Goal: Information Seeking & Learning: Compare options

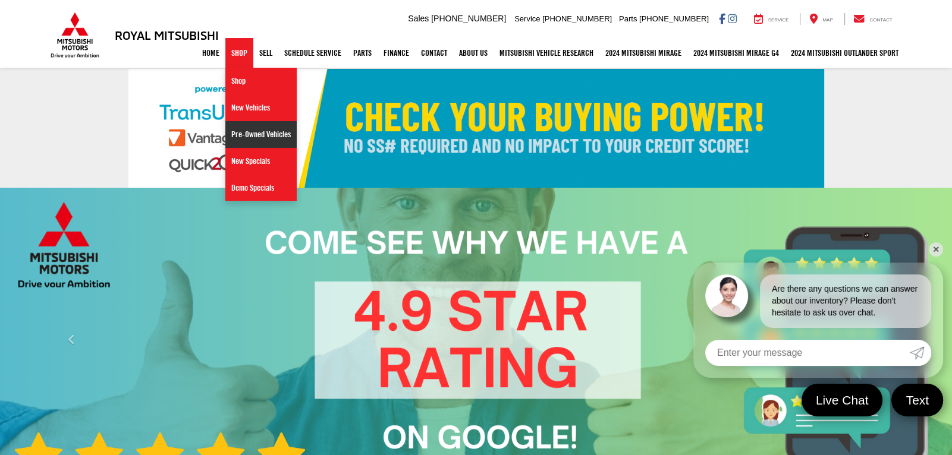
click at [244, 135] on link "Pre-Owned Vehicles" at bounding box center [260, 134] width 71 height 27
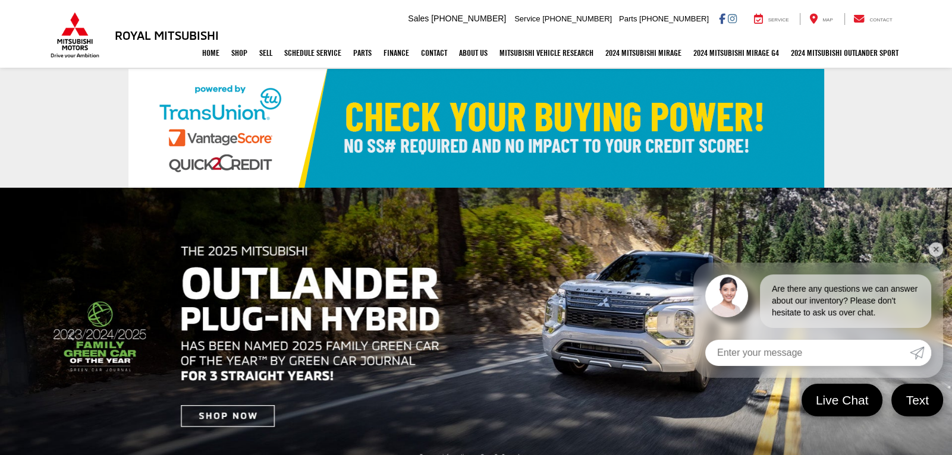
click at [932, 250] on link "✕" at bounding box center [936, 250] width 14 height 14
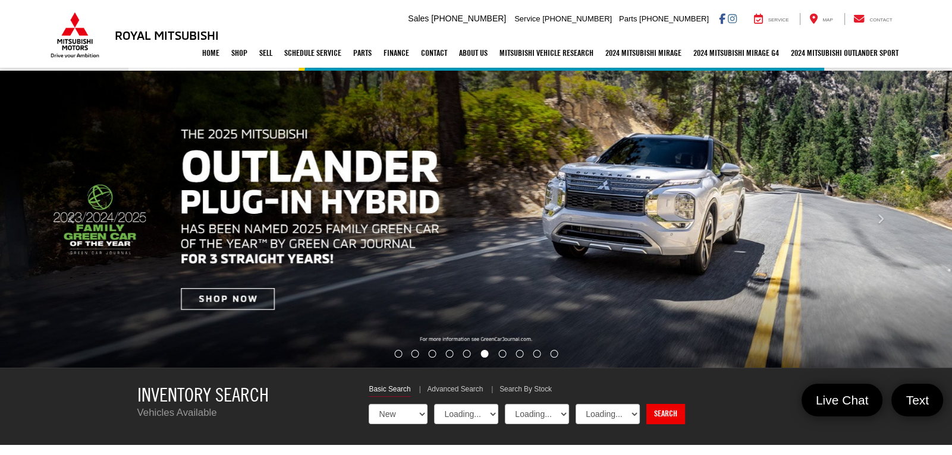
select select "Mitsubishi"
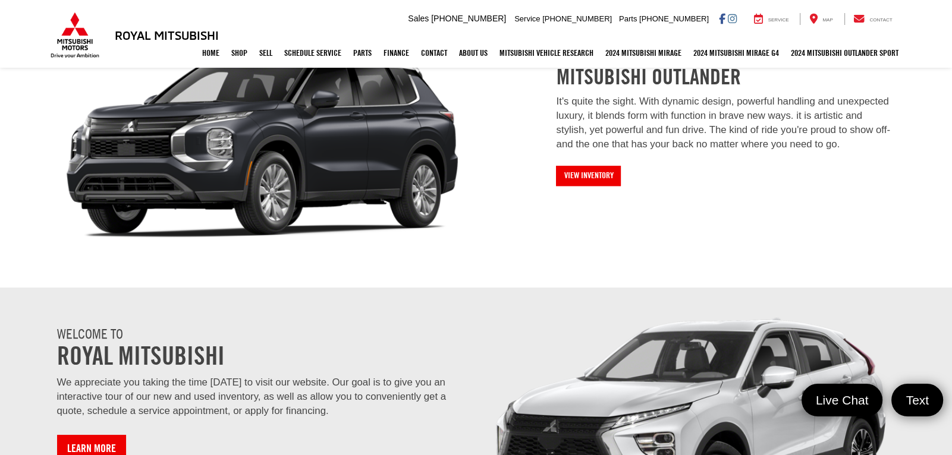
scroll to position [1188, 0]
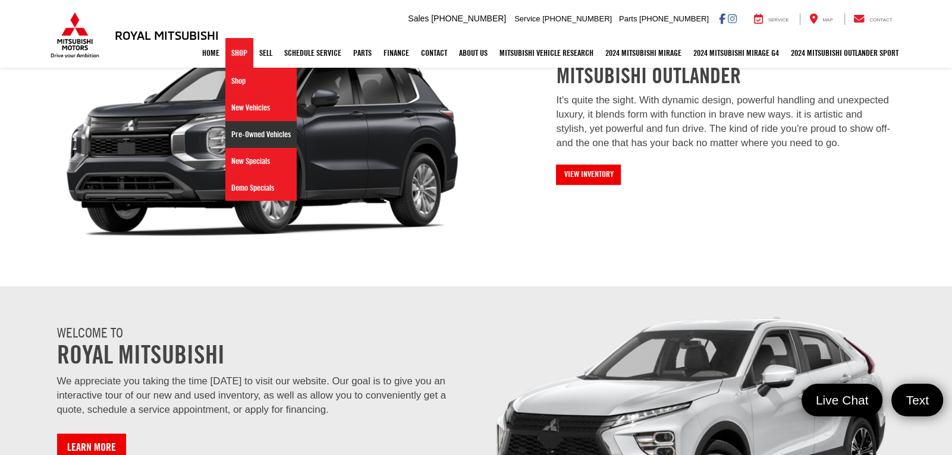
click at [232, 128] on link "Pre-Owned Vehicles" at bounding box center [260, 134] width 71 height 27
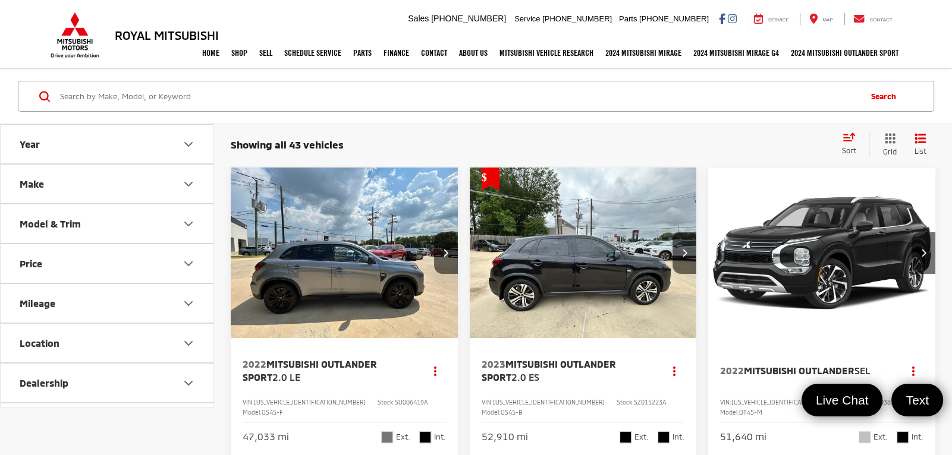
click at [83, 194] on button "Make" at bounding box center [108, 184] width 214 height 39
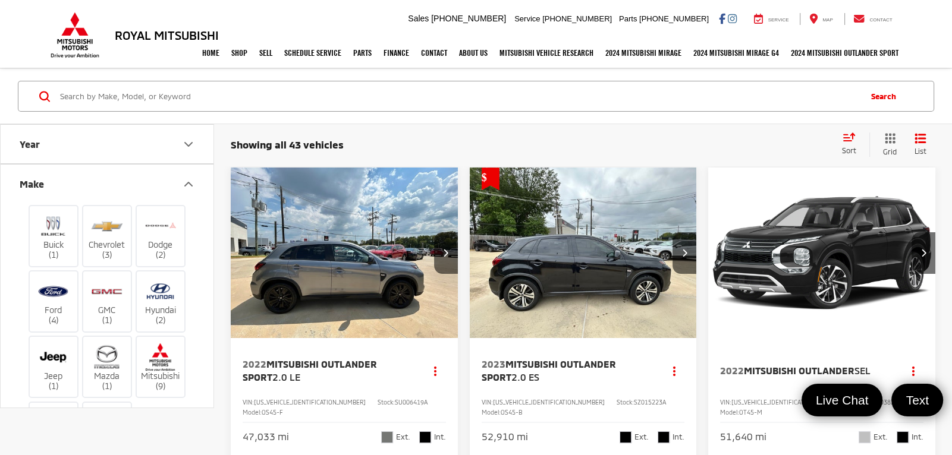
click at [203, 299] on div "Buick (1) Chevrolet (3) Dodge (2) Ford (4) GMC (1) Hyundai (2) Jeep (1) Mazda (…" at bounding box center [107, 339] width 213 height 273
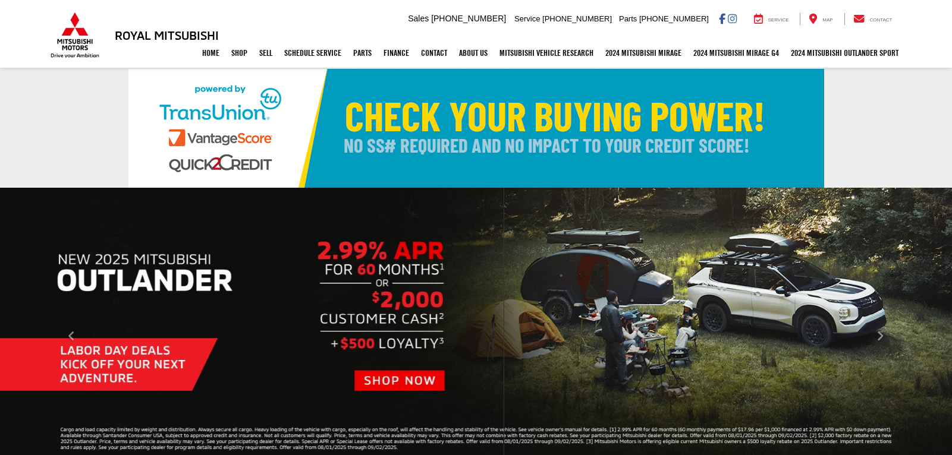
scroll to position [1392, 0]
